Goal: Navigation & Orientation: Find specific page/section

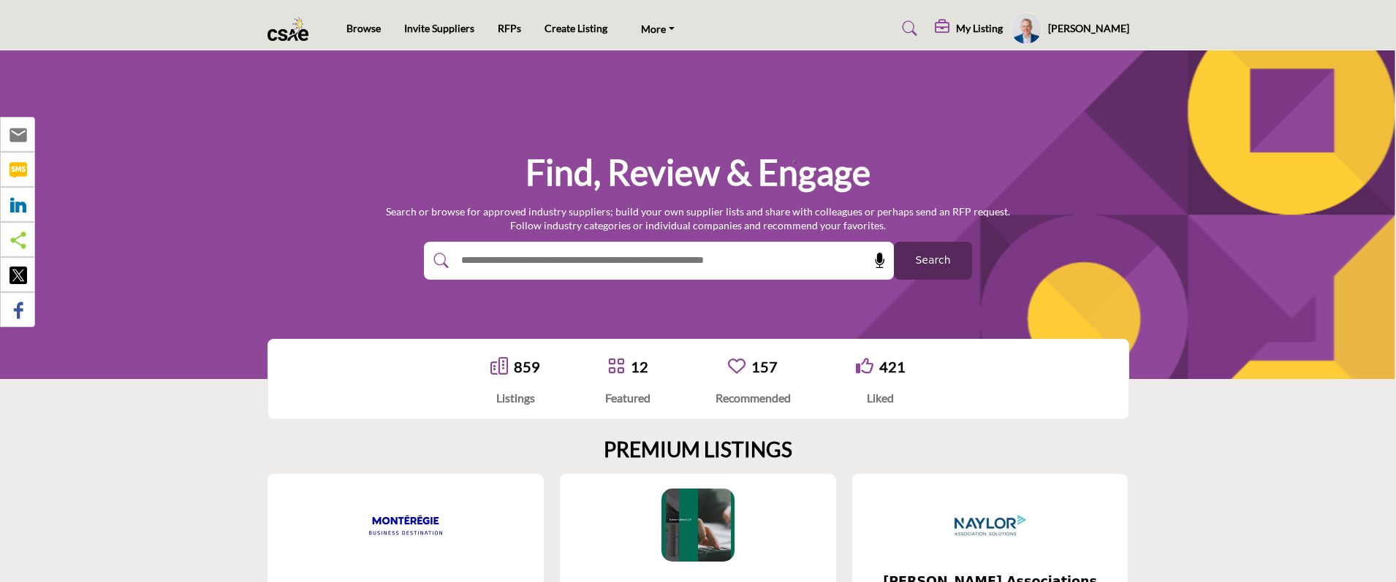
click at [1037, 28] on profile-featured-4957a38b-70fd-449d-98bd-68ddb9a3b74a "Show hide supplier dropdown" at bounding box center [1026, 28] width 32 height 32
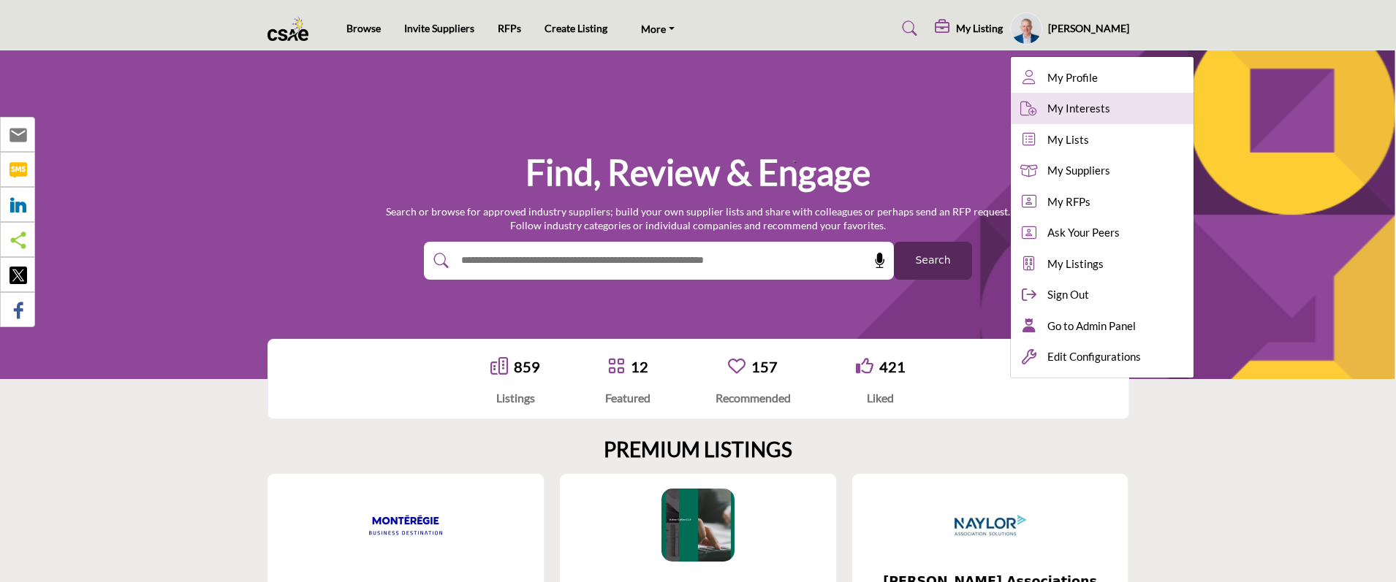
click at [1085, 107] on span "My Interests" at bounding box center [1078, 108] width 63 height 17
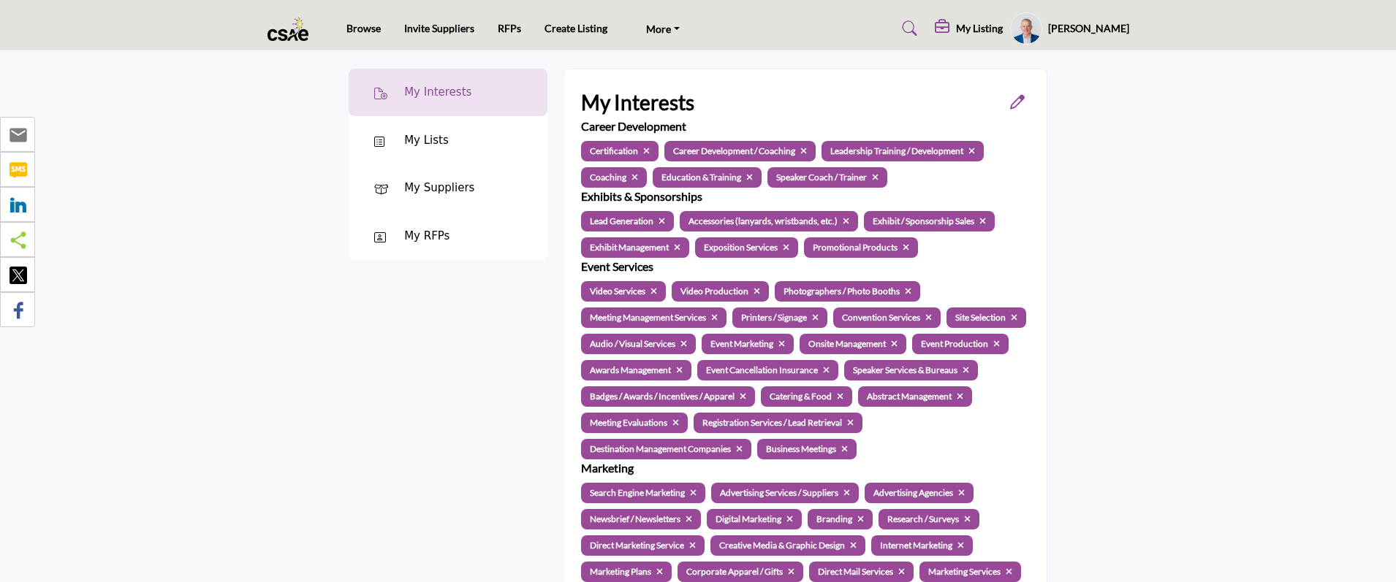
click at [1038, 31] on profile-featured-4957a38b-70fd-449d-98bd-68ddb9a3b74a "Show hide supplier dropdown" at bounding box center [1026, 28] width 32 height 32
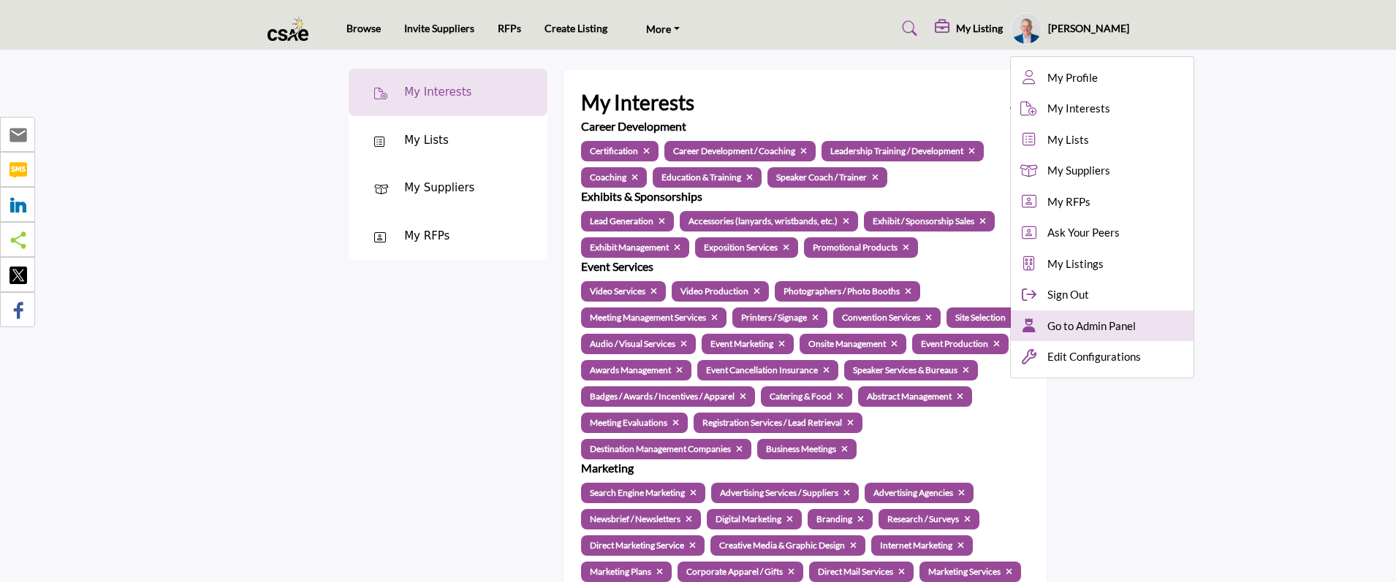
click at [1111, 325] on span "Go to Admin Panel" at bounding box center [1091, 326] width 88 height 17
